Goal: Transaction & Acquisition: Purchase product/service

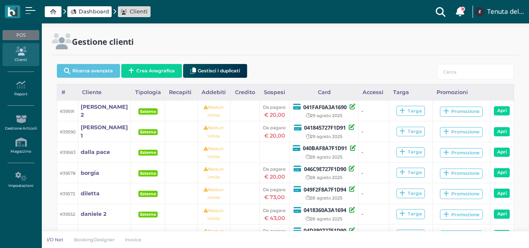
scroll to position [84, 0]
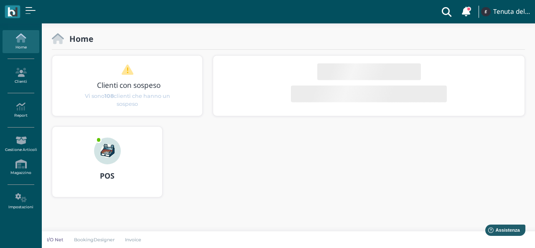
click at [122, 156] on div at bounding box center [107, 146] width 40 height 38
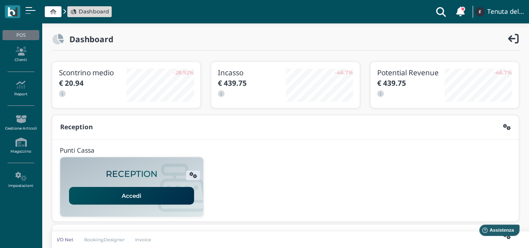
click at [140, 192] on link "Accedi" at bounding box center [131, 196] width 125 height 18
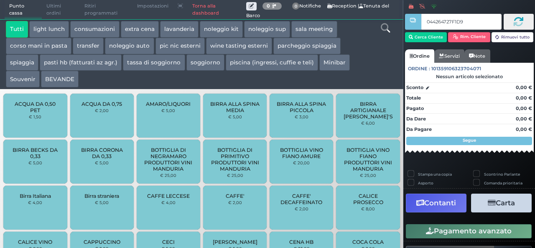
type input "044264727F1D90"
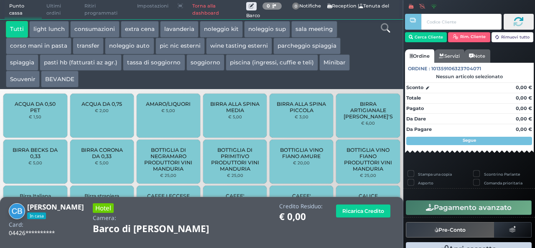
click at [387, 29] on icon at bounding box center [385, 27] width 9 height 9
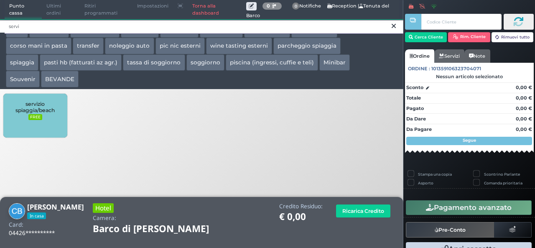
type input "servi"
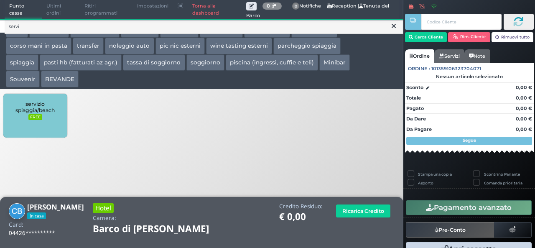
click at [49, 107] on span "servizio spiaggia/beach" at bounding box center [35, 107] width 50 height 13
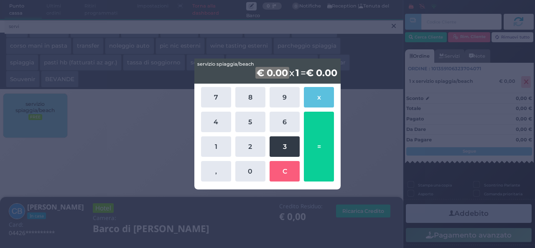
click at [282, 141] on button "3" at bounding box center [285, 146] width 30 height 20
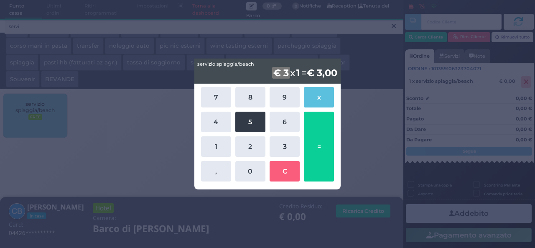
click at [258, 123] on button "5" at bounding box center [250, 122] width 30 height 20
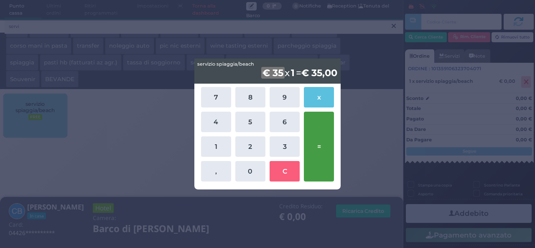
click at [323, 145] on button "=" at bounding box center [319, 147] width 30 height 70
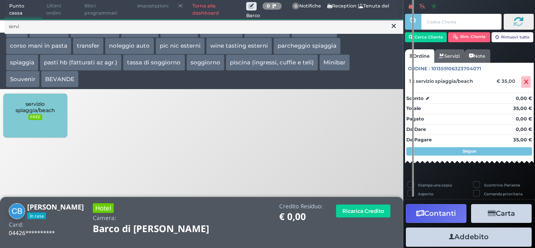
scroll to position [23, 0]
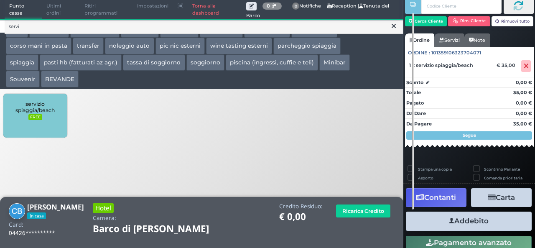
click at [478, 220] on button "Addebito" at bounding box center [469, 221] width 126 height 19
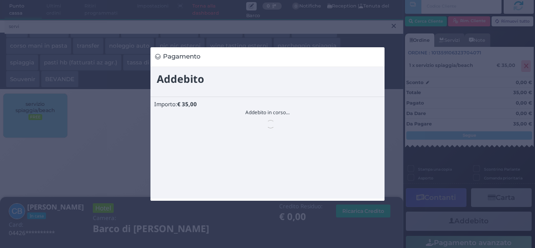
scroll to position [0, 0]
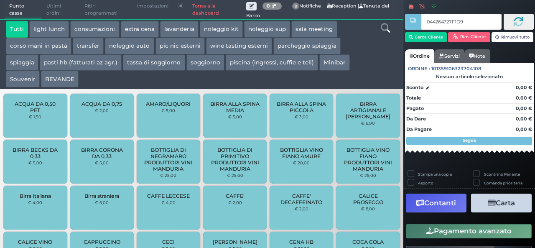
type input "044264727F1D90"
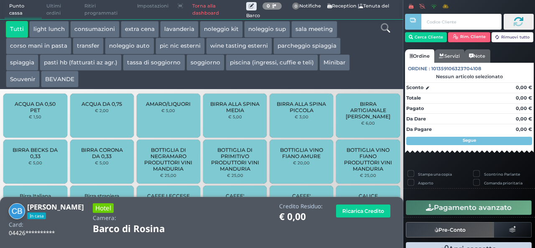
click at [386, 30] on icon at bounding box center [385, 27] width 9 height 9
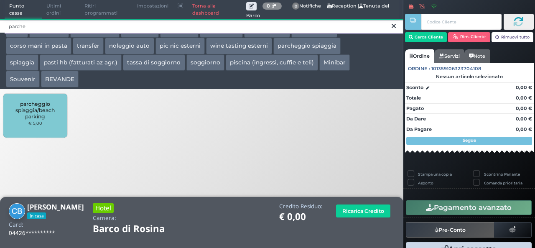
type input "parche"
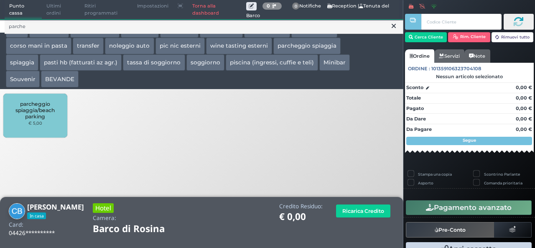
click at [57, 116] on span "parcheggio spiaggia/beach parking" at bounding box center [35, 110] width 50 height 19
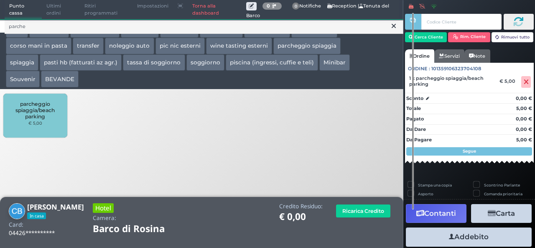
scroll to position [23, 0]
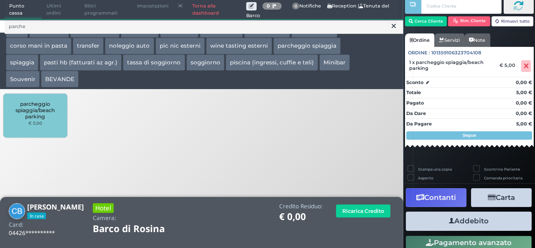
click at [483, 222] on button "Addebito" at bounding box center [469, 221] width 126 height 19
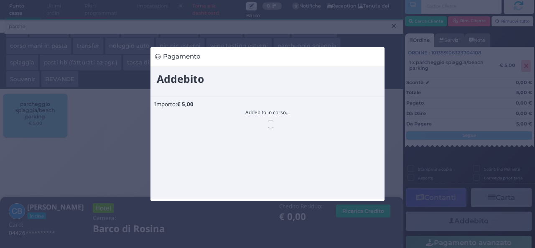
scroll to position [0, 0]
